Goal: Task Accomplishment & Management: Manage account settings

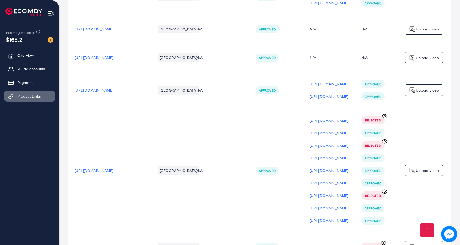
scroll to position [0, 52]
click at [46, 69] on span "My ad accounts" at bounding box center [33, 68] width 28 height 5
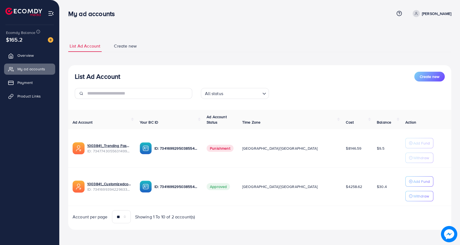
click at [38, 61] on ul "Overview My ad accounts Payment Product Links" at bounding box center [29, 78] width 59 height 60
click at [38, 57] on link "Overview" at bounding box center [29, 55] width 51 height 11
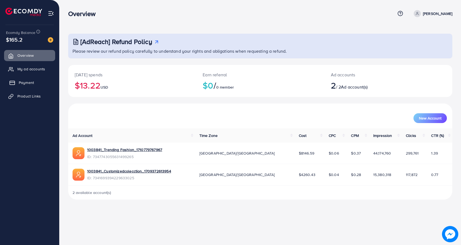
click at [33, 81] on span "Payment" at bounding box center [26, 82] width 15 height 5
